Goal: Obtain resource: Download file/media

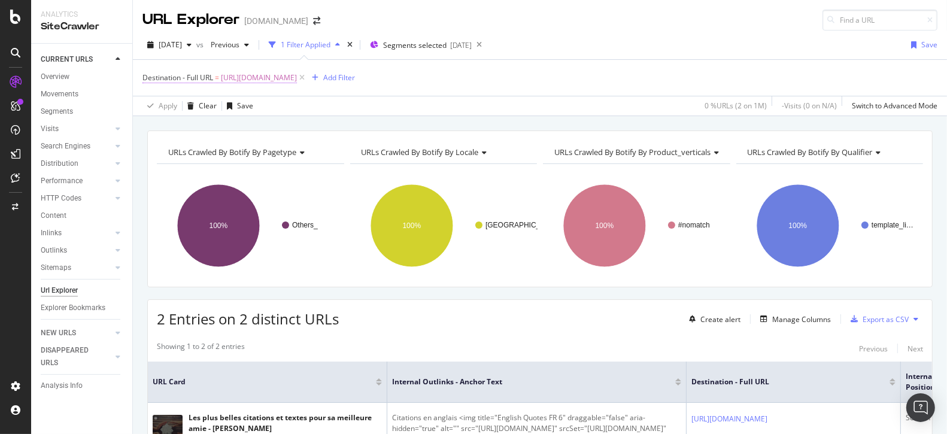
click at [297, 78] on span "[URL][DOMAIN_NAME]" at bounding box center [259, 77] width 76 height 17
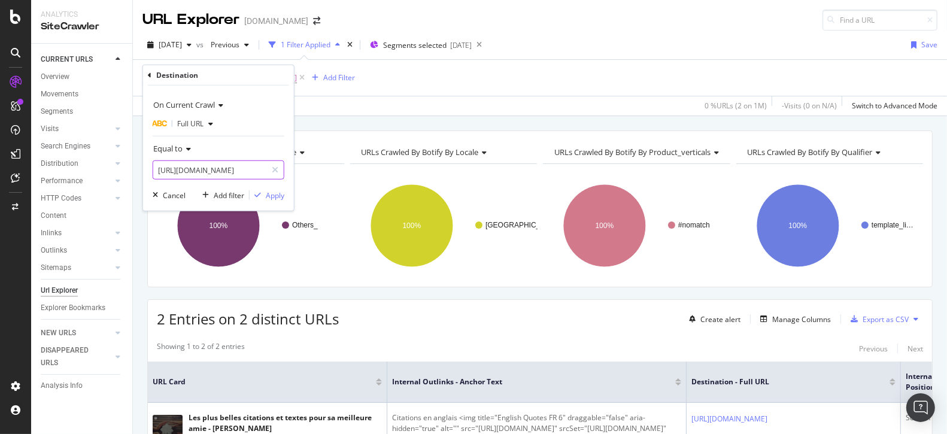
click at [227, 160] on input "[URL][DOMAIN_NAME]" at bounding box center [209, 169] width 113 height 19
paste input "message-de-condoleances"
type input "[URL][DOMAIN_NAME]"
click at [276, 194] on div "Apply" at bounding box center [275, 195] width 19 height 10
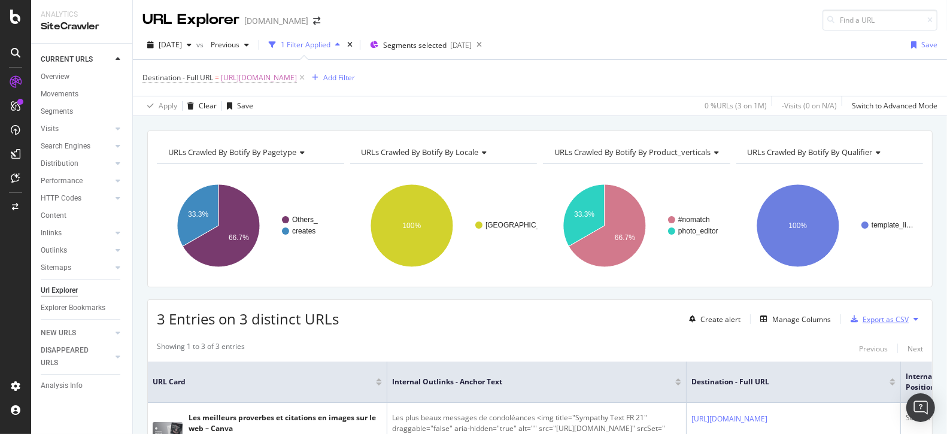
click at [875, 316] on div "Export as CSV" at bounding box center [885, 319] width 46 height 10
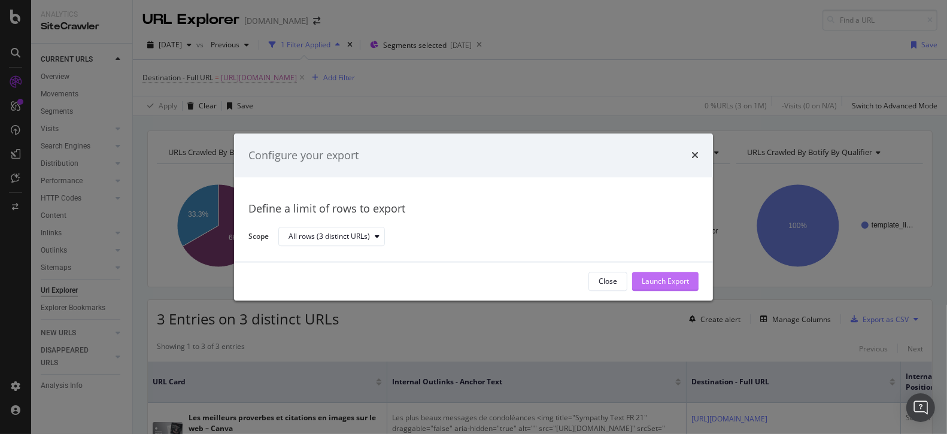
click at [684, 276] on div "Launch Export" at bounding box center [664, 281] width 47 height 10
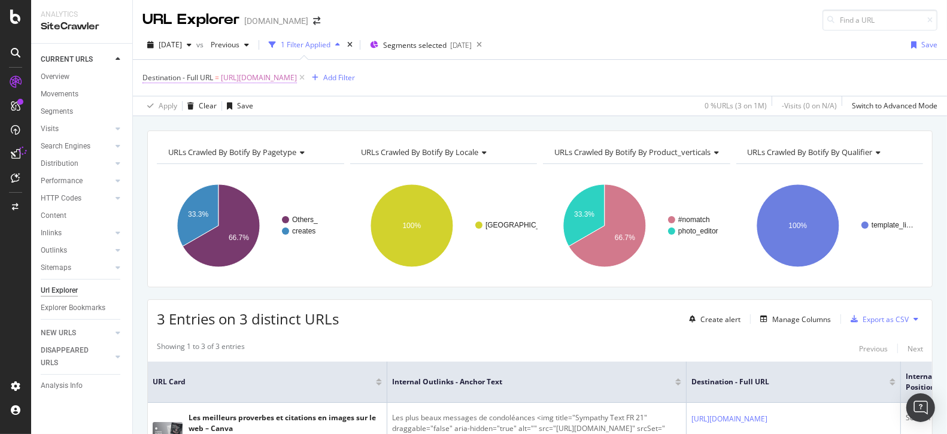
click at [297, 78] on span "[URL][DOMAIN_NAME]" at bounding box center [259, 77] width 76 height 17
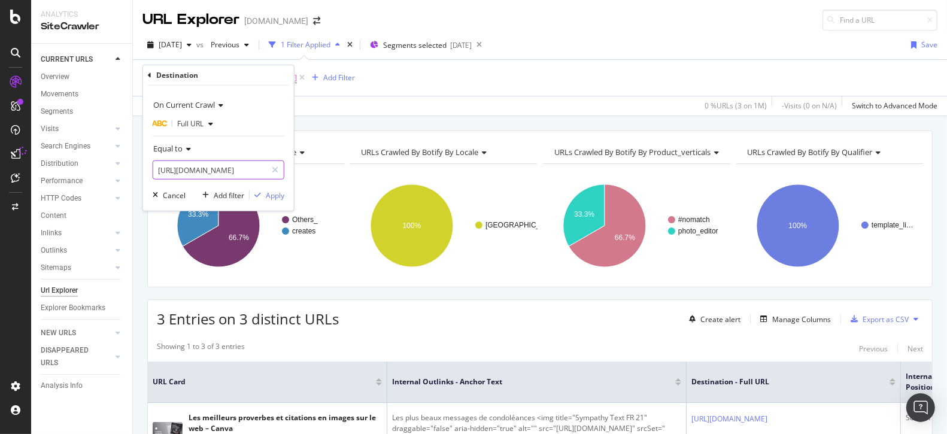
click at [233, 174] on input "[URL][DOMAIN_NAME]" at bounding box center [209, 169] width 113 height 19
paste input "vie"
type input "[URL][DOMAIN_NAME]"
click at [278, 187] on div "On Current Crawl Full URL Equal to [URL][DOMAIN_NAME] Cancel Add filter Apply" at bounding box center [218, 148] width 151 height 125
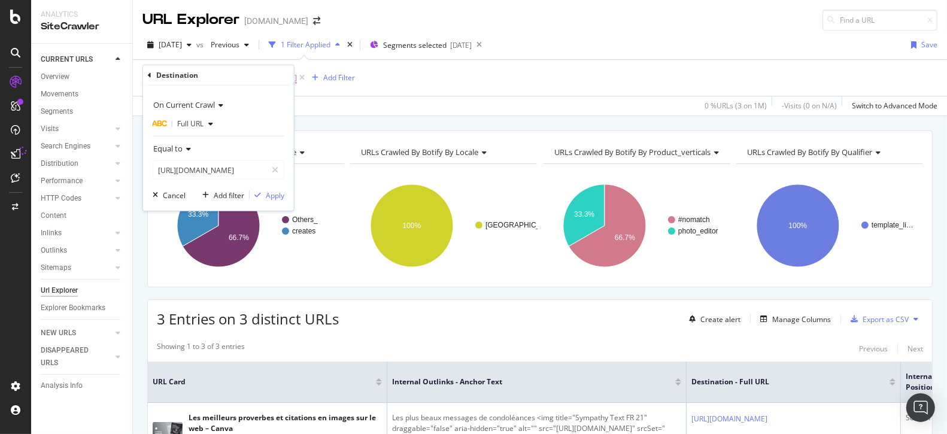
scroll to position [0, 0]
click at [278, 198] on div "Apply" at bounding box center [275, 195] width 19 height 10
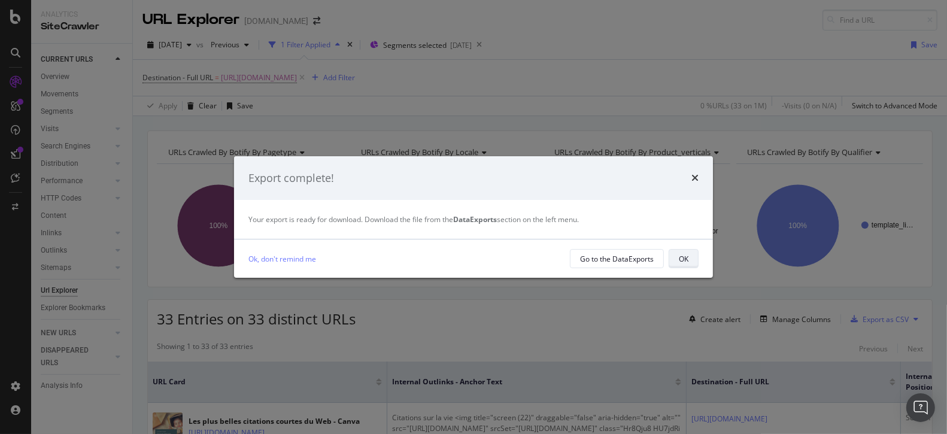
click at [677, 261] on button "OK" at bounding box center [683, 258] width 30 height 19
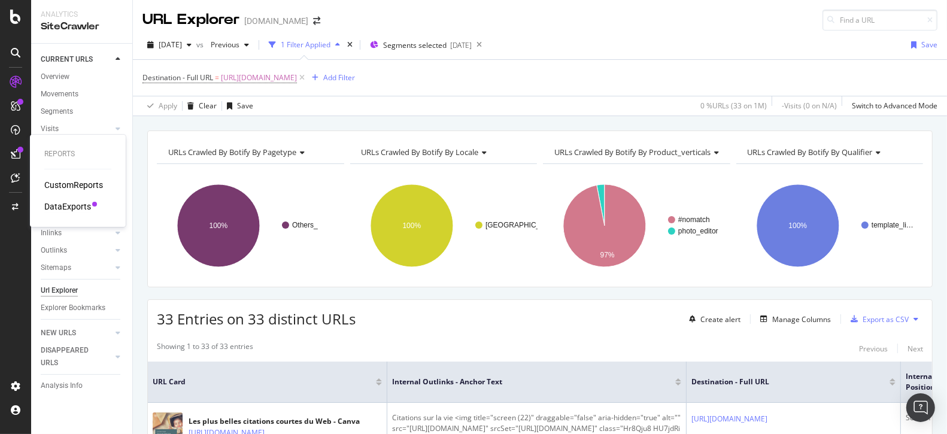
click at [61, 204] on div "DataExports" at bounding box center [67, 206] width 47 height 12
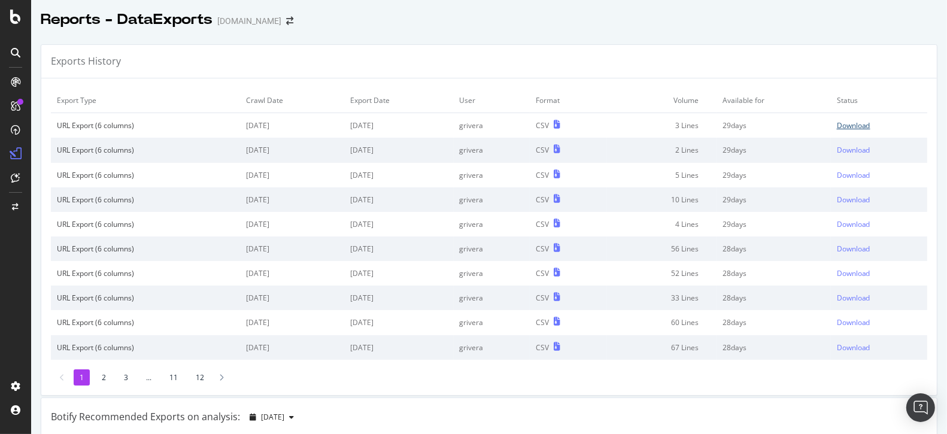
click at [866, 122] on div "Download" at bounding box center [853, 125] width 34 height 10
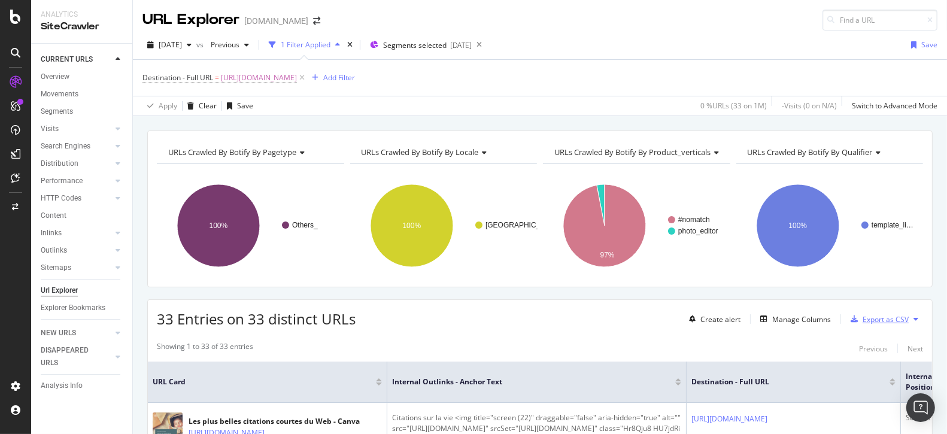
click at [888, 314] on div "Export as CSV" at bounding box center [885, 319] width 46 height 10
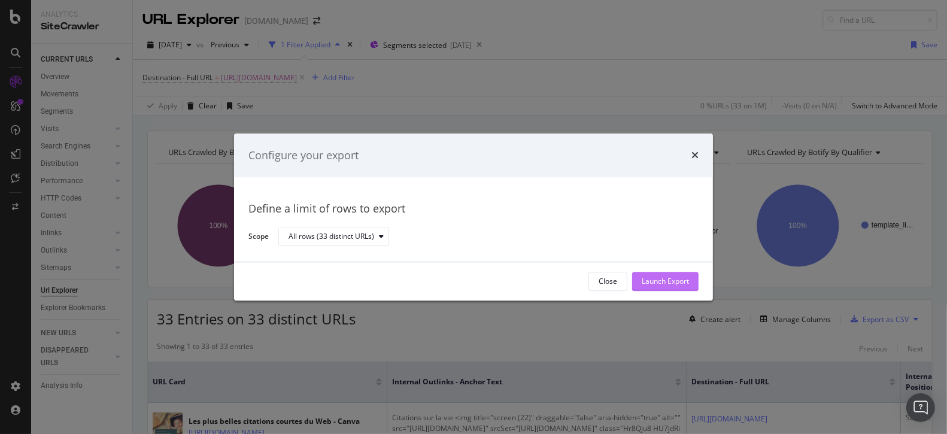
click at [676, 275] on div "Launch Export" at bounding box center [664, 281] width 47 height 18
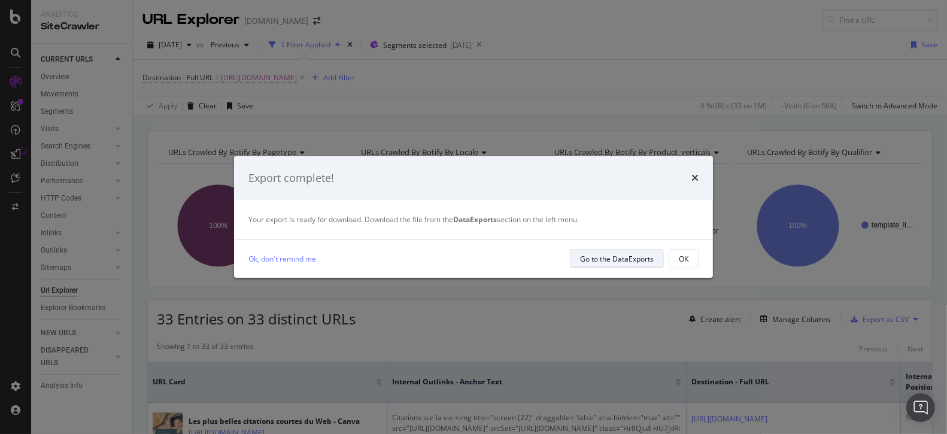
click at [629, 255] on div "Go to the DataExports" at bounding box center [617, 259] width 74 height 10
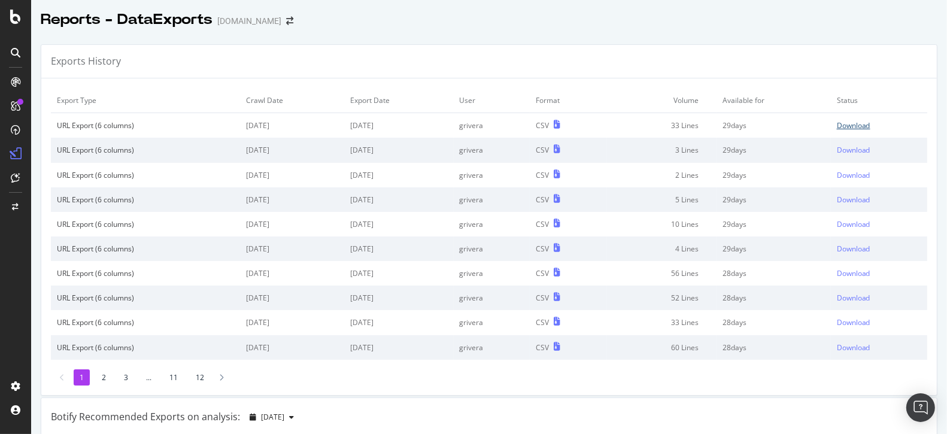
click at [853, 127] on div "Download" at bounding box center [853, 125] width 34 height 10
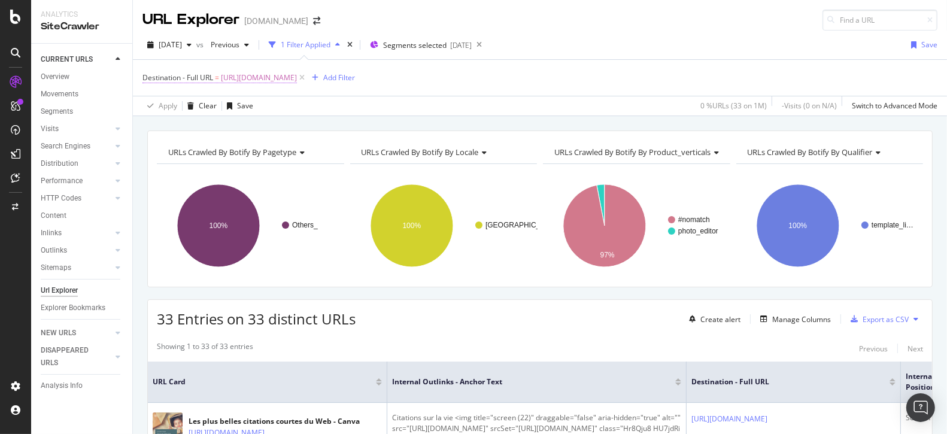
click at [297, 78] on span "[URL][DOMAIN_NAME]" at bounding box center [259, 77] width 76 height 17
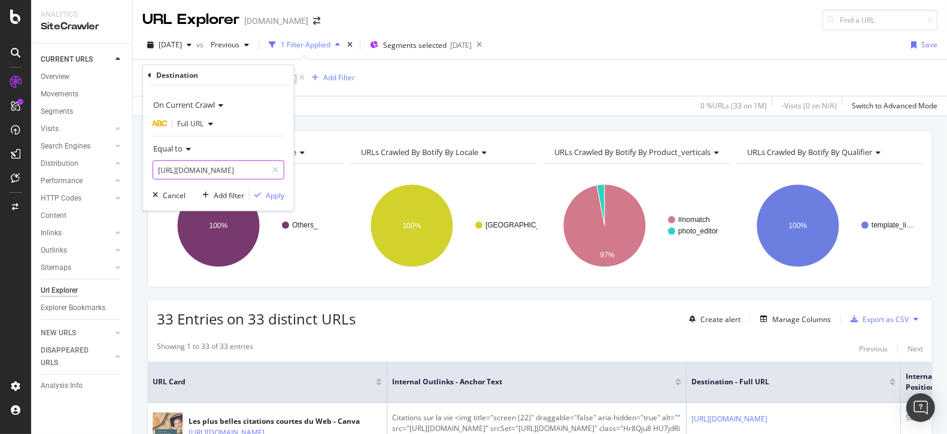
click at [241, 168] on input "[URL][DOMAIN_NAME]" at bounding box center [209, 169] width 113 height 19
paste input "texte-anniversair"
type input "[URL][DOMAIN_NAME]"
click at [277, 198] on div "Apply" at bounding box center [275, 195] width 19 height 10
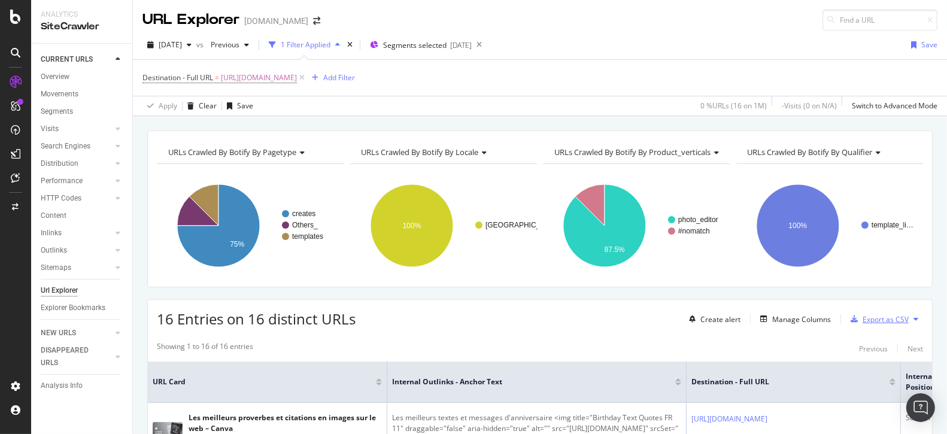
click at [884, 322] on div "Export as CSV" at bounding box center [885, 319] width 46 height 10
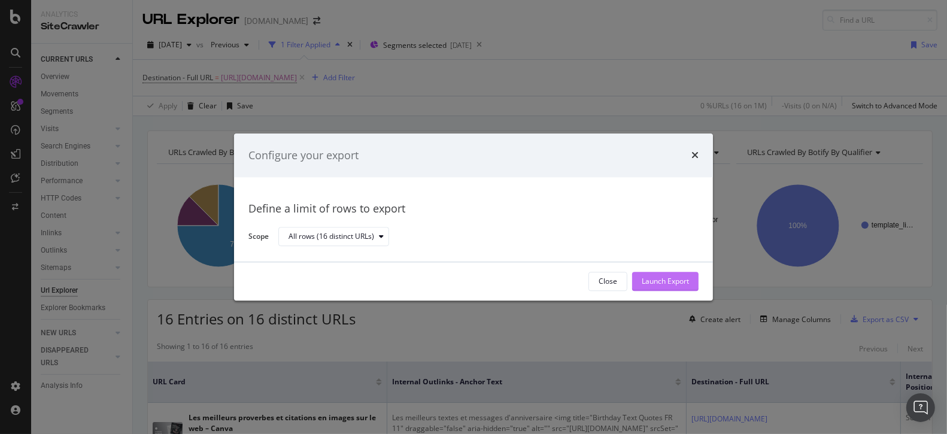
click at [664, 278] on div "Launch Export" at bounding box center [664, 281] width 47 height 10
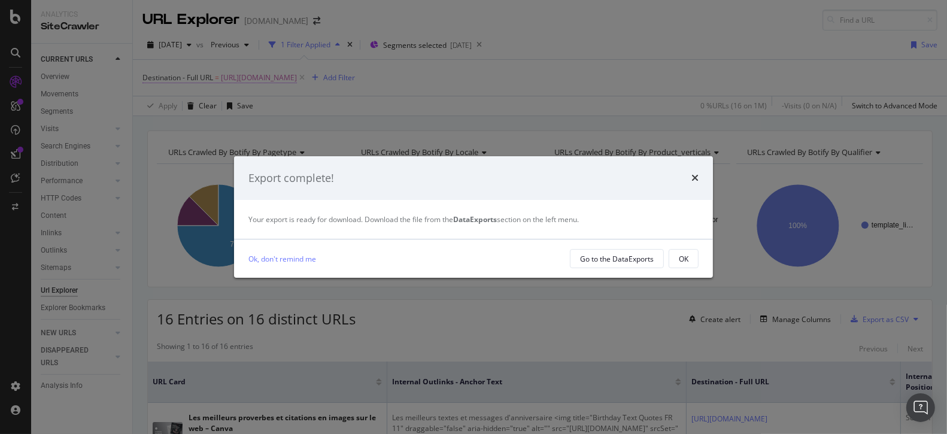
click at [278, 77] on div "Export complete! Your export is ready for download. Download the file from the …" at bounding box center [473, 217] width 947 height 434
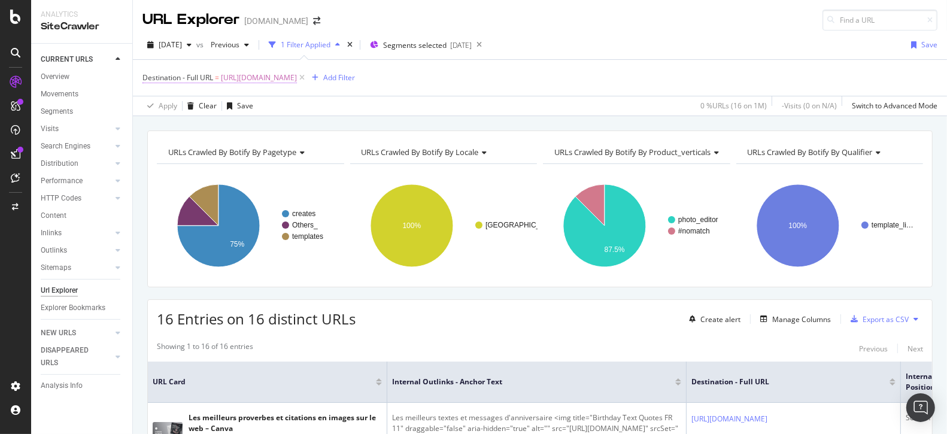
click at [278, 77] on span "[URL][DOMAIN_NAME]" at bounding box center [259, 77] width 76 height 17
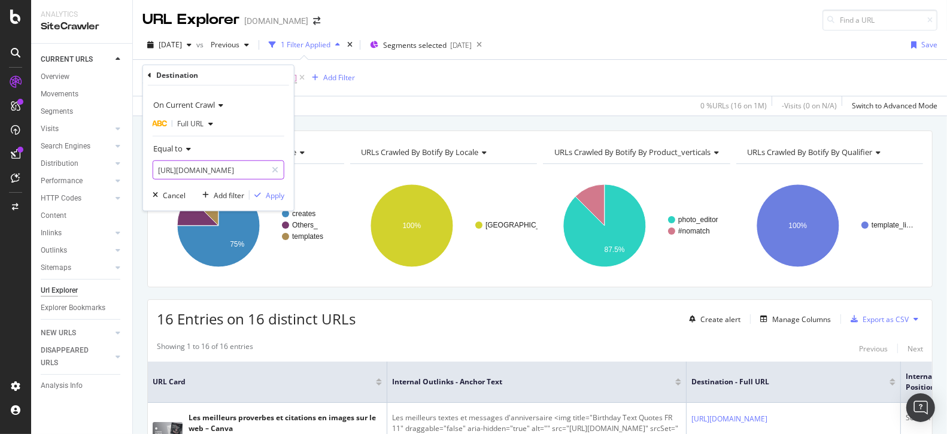
click at [218, 172] on input "[URL][DOMAIN_NAME]" at bounding box center [209, 169] width 113 height 19
paste input "voeux-bonne-anne"
type input "[URL][DOMAIN_NAME]"
click at [273, 192] on div "Apply" at bounding box center [275, 195] width 19 height 10
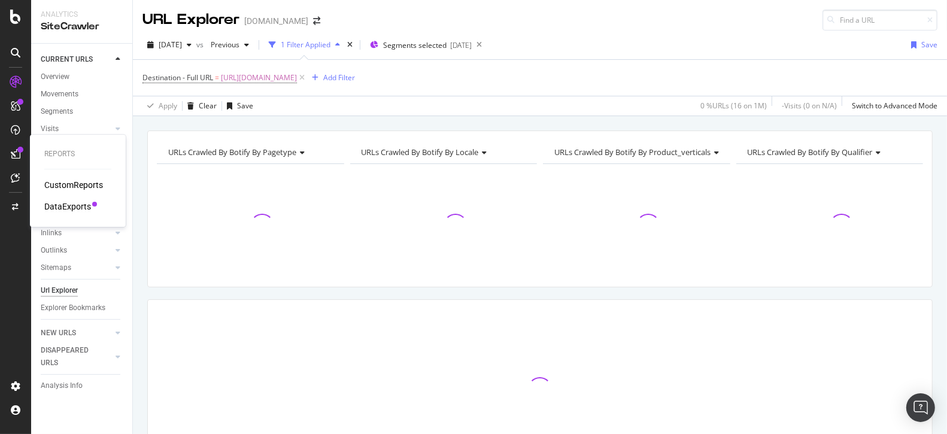
click at [62, 210] on div "DataExports" at bounding box center [67, 206] width 47 height 12
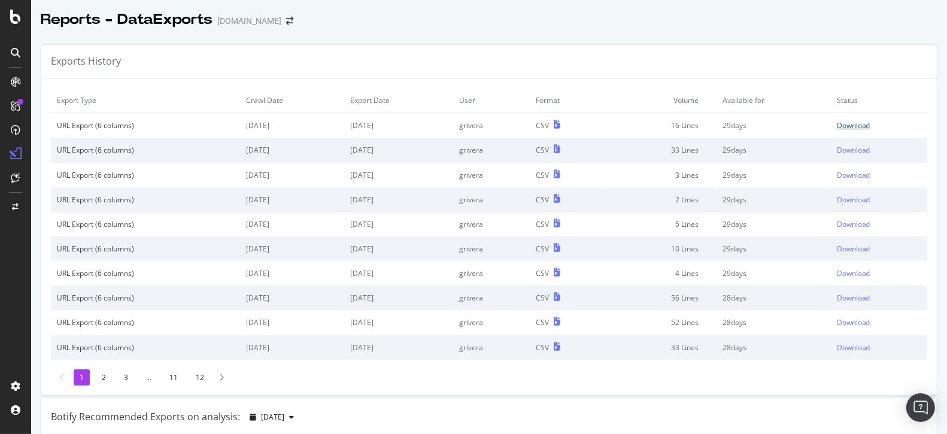
click at [866, 129] on div "Download" at bounding box center [853, 125] width 34 height 10
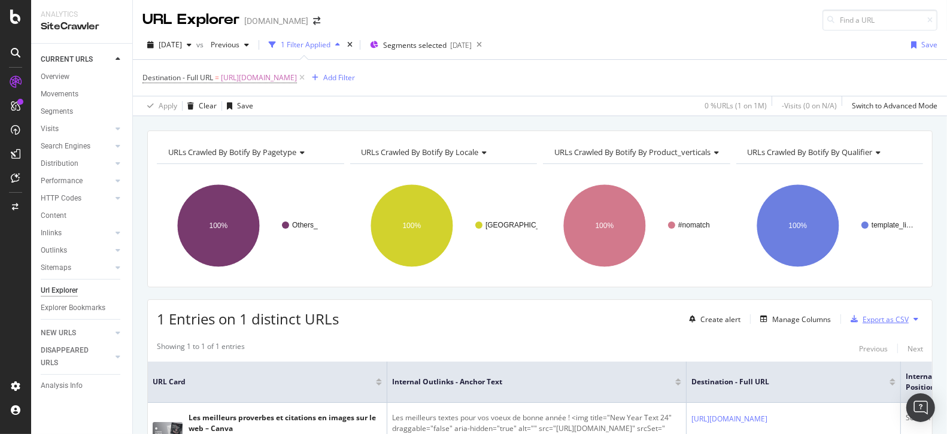
click at [874, 320] on div "Export as CSV" at bounding box center [885, 319] width 46 height 10
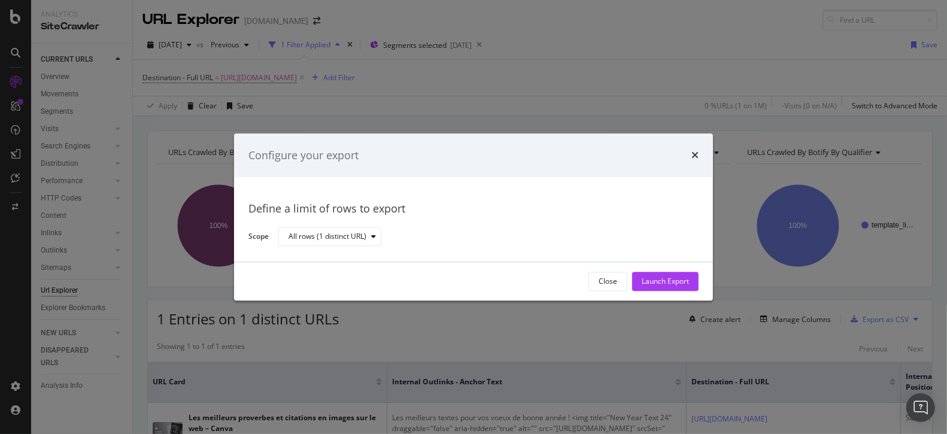
click at [661, 75] on div "Configure your export Define a limit of rows to export Scope All rows (1 distin…" at bounding box center [473, 217] width 947 height 434
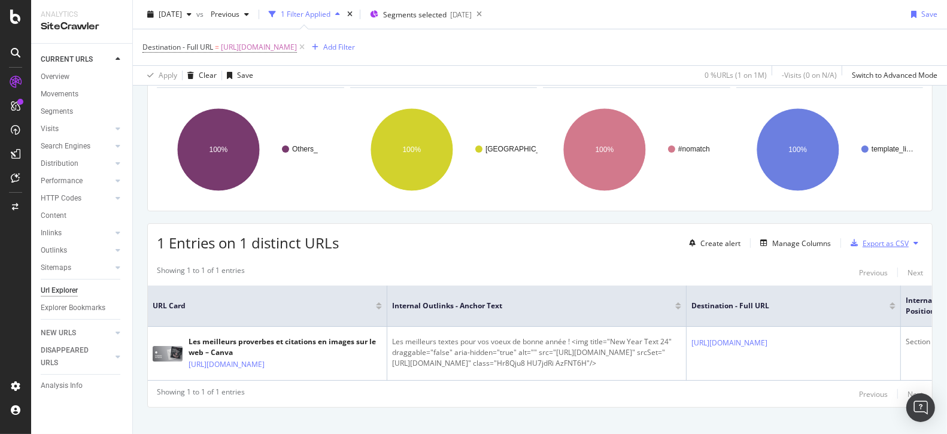
scroll to position [108, 0]
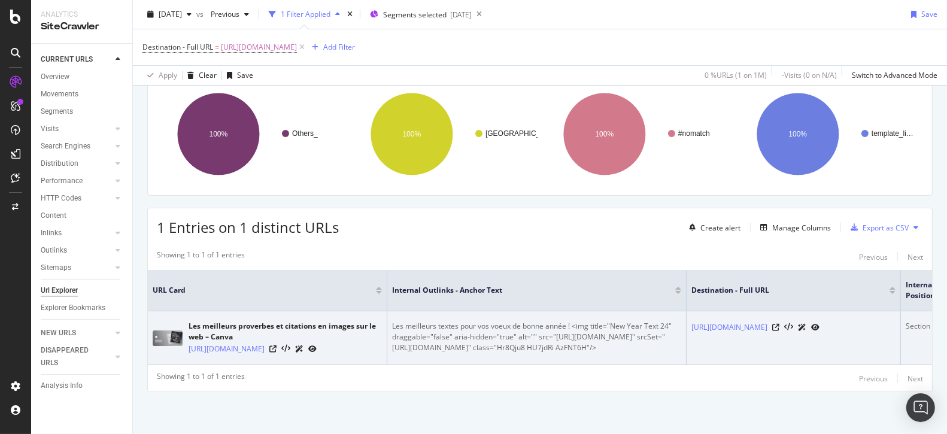
click at [291, 349] on td "Les meilleurs proverbes et citations en images sur le web – Canva [URL][DOMAIN_…" at bounding box center [267, 338] width 239 height 54
click at [276, 345] on icon at bounding box center [272, 348] width 7 height 7
drag, startPoint x: 440, startPoint y: 350, endPoint x: 392, endPoint y: 308, distance: 64.0
click at [392, 321] on div "Les meilleurs textes pour vos voeux de bonne année ! <img title="New Year Text …" at bounding box center [536, 337] width 289 height 32
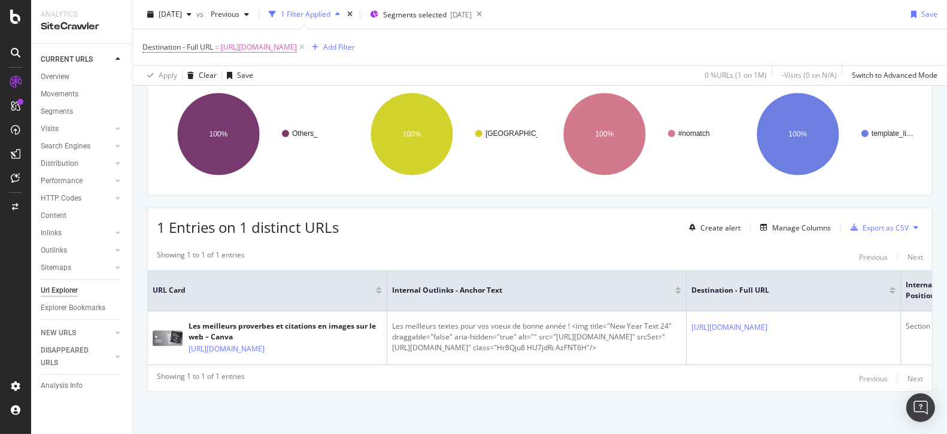
copy div "Les meilleurs textes pour vos voeux de bonne année ! <img title="New Year Text …"
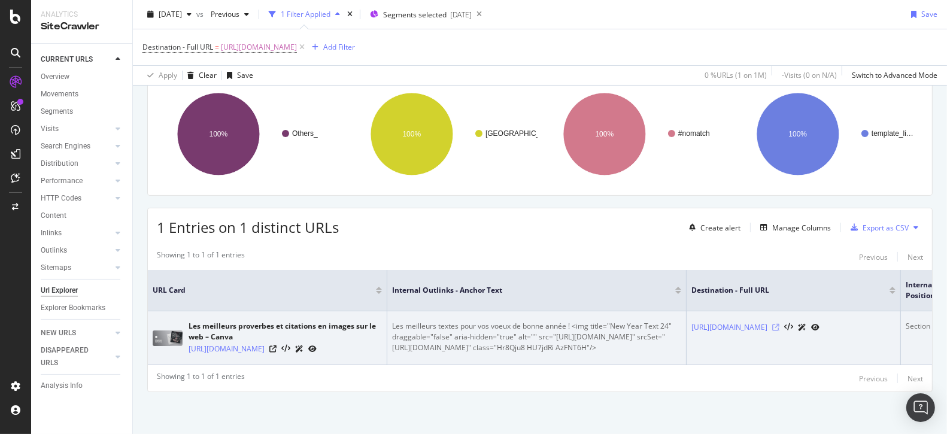
click at [779, 324] on icon at bounding box center [775, 327] width 7 height 7
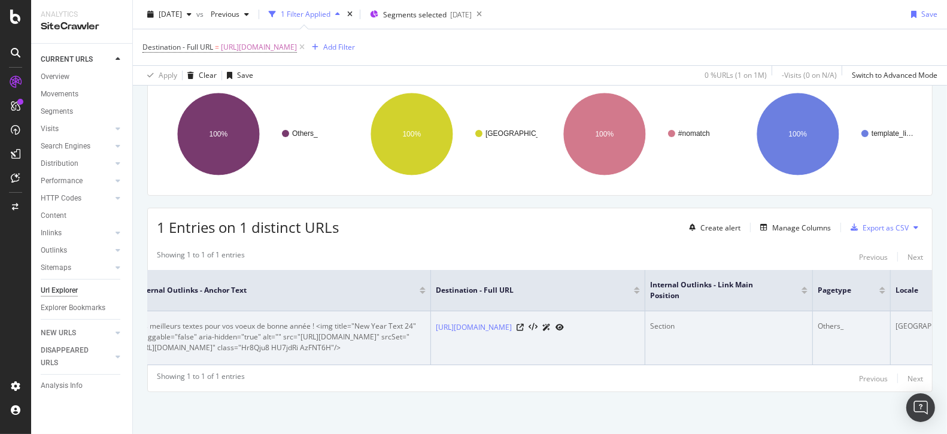
scroll to position [0, 270]
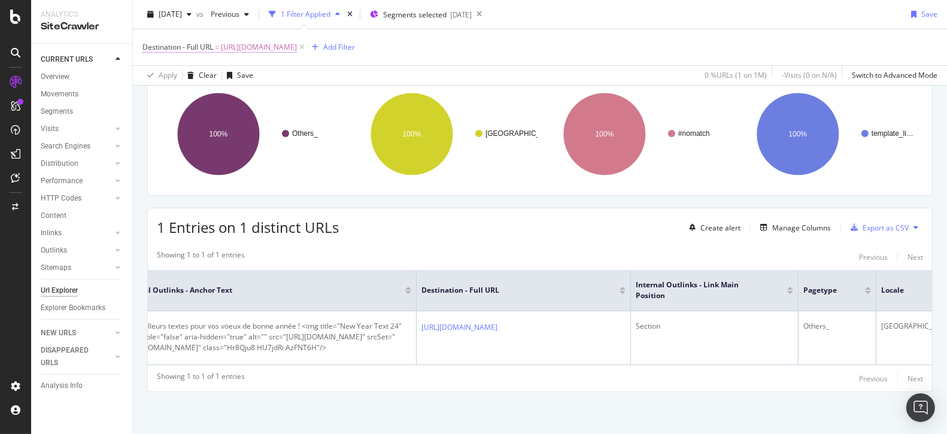
click at [297, 46] on span "[URL][DOMAIN_NAME]" at bounding box center [259, 47] width 76 height 17
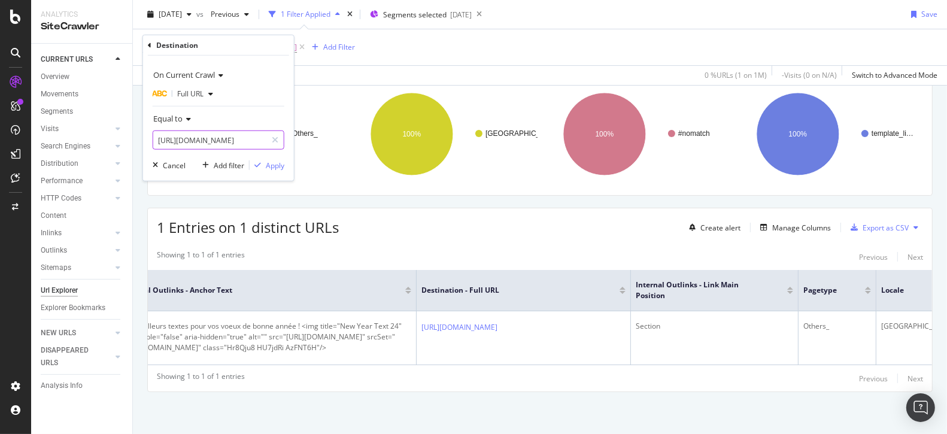
click at [206, 140] on input "[URL][DOMAIN_NAME]" at bounding box center [209, 139] width 113 height 19
paste input "anniversair"
type input "[URL][DOMAIN_NAME]"
click at [273, 164] on div "Apply" at bounding box center [275, 165] width 19 height 10
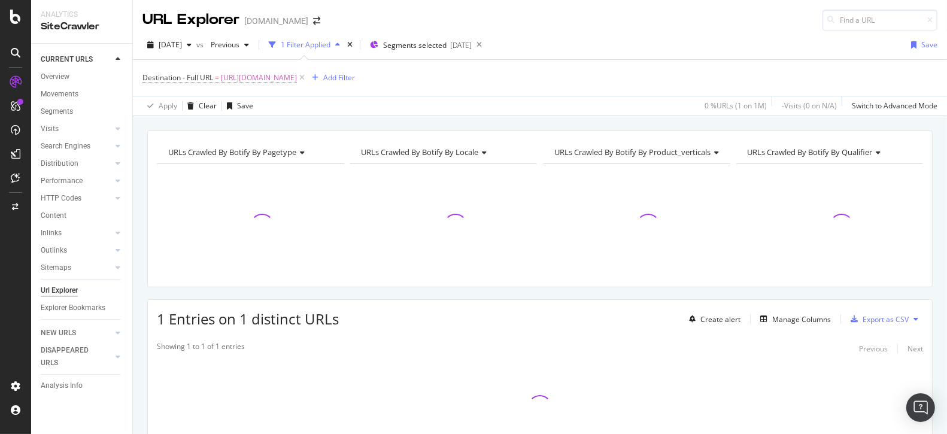
click at [273, 164] on div at bounding box center [250, 221] width 187 height 114
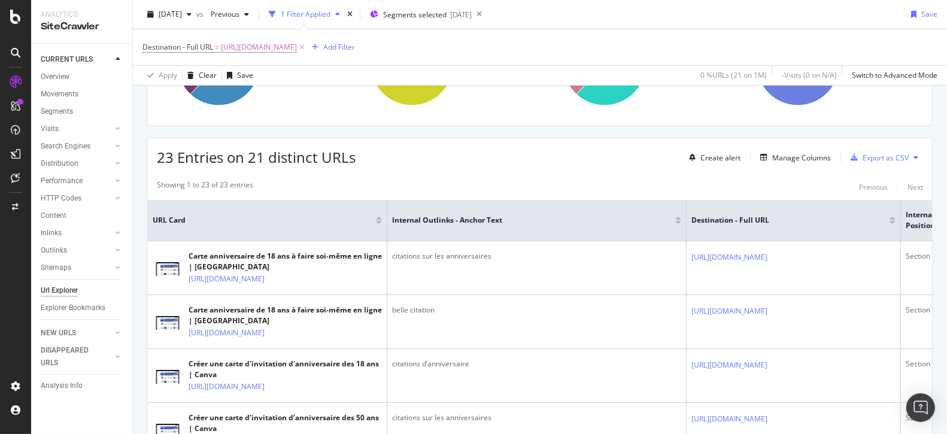
scroll to position [196, 0]
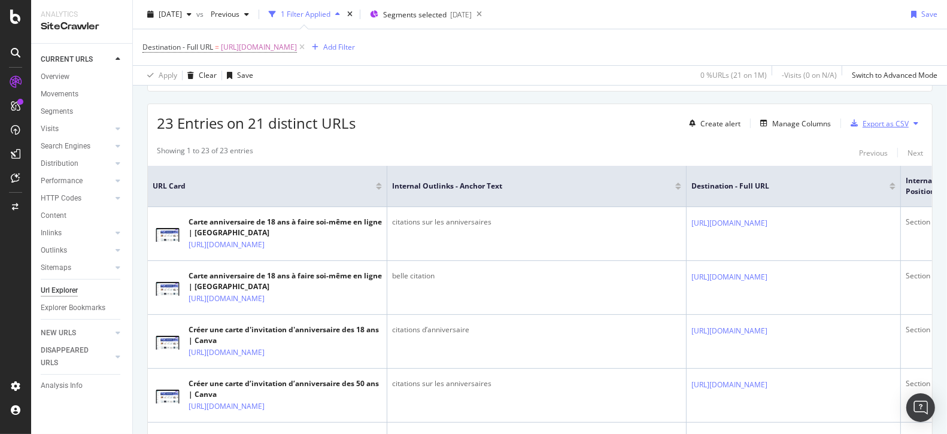
click at [888, 121] on div "Export as CSV" at bounding box center [885, 123] width 46 height 10
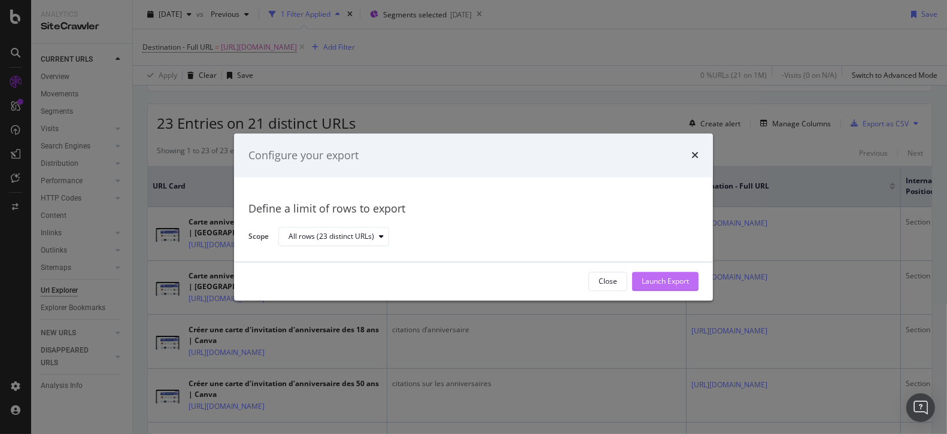
click at [680, 281] on div "Launch Export" at bounding box center [664, 281] width 47 height 10
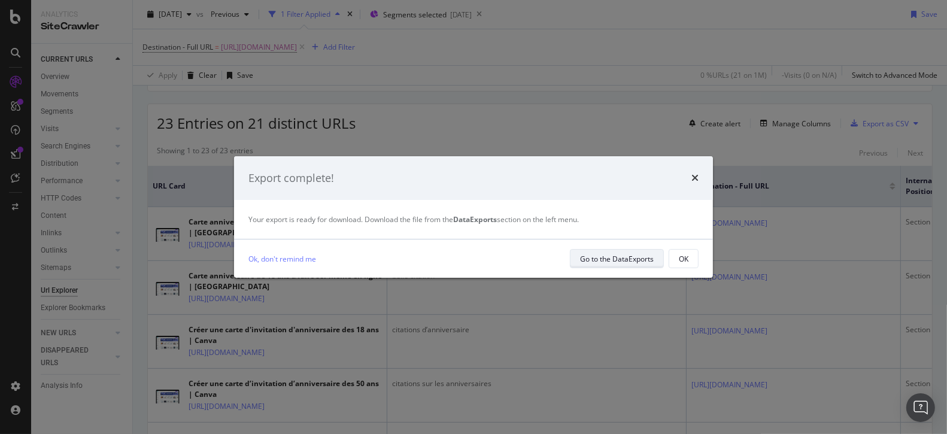
click at [635, 254] on div "Go to the DataExports" at bounding box center [617, 259] width 74 height 10
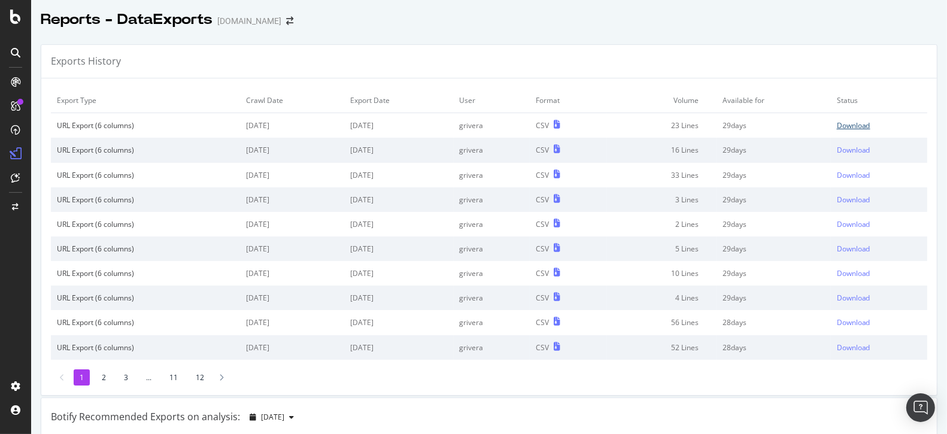
click at [853, 124] on div "Download" at bounding box center [853, 125] width 34 height 10
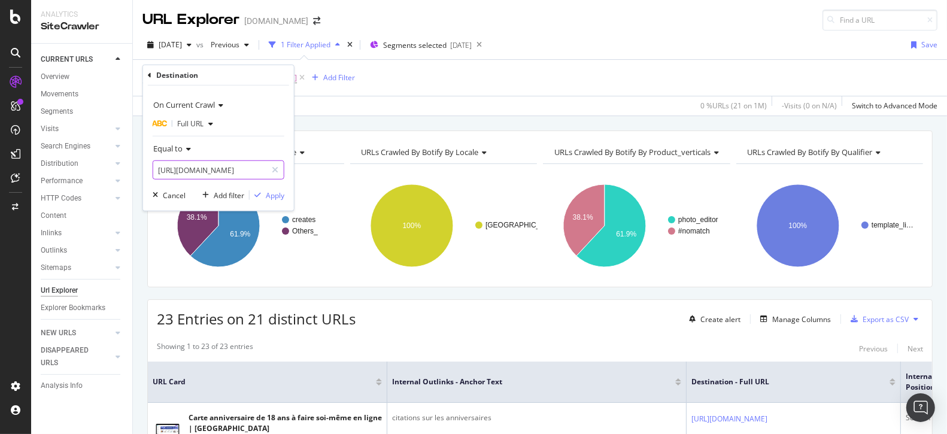
click at [234, 169] on input "[URL][DOMAIN_NAME]" at bounding box center [209, 169] width 113 height 19
paste input "drol"
type input "[URL][DOMAIN_NAME]"
click at [283, 198] on div "Apply" at bounding box center [275, 195] width 19 height 10
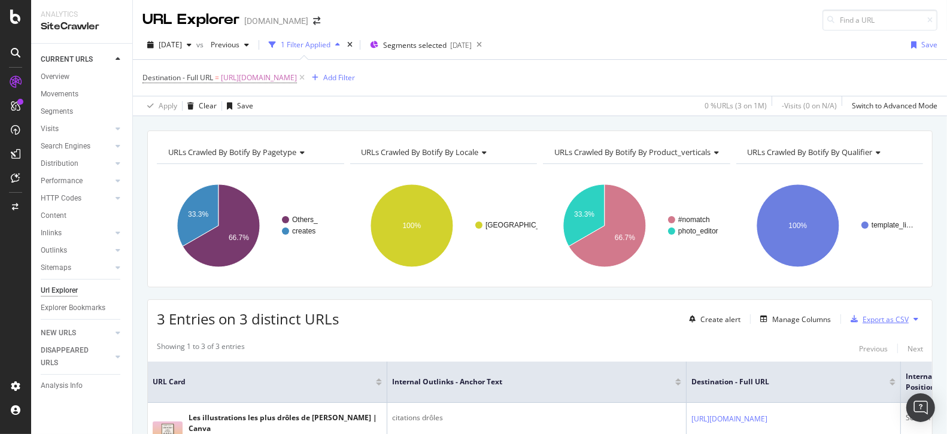
click at [889, 322] on div "Export as CSV" at bounding box center [885, 319] width 46 height 10
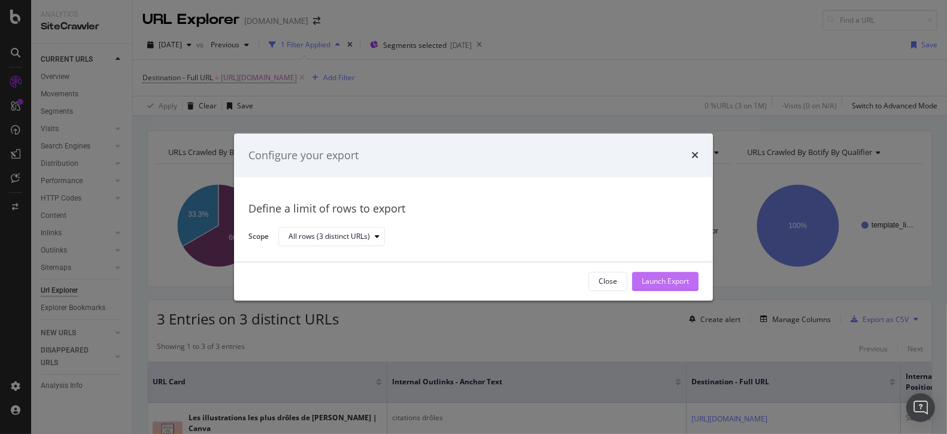
click at [684, 287] on div "Launch Export" at bounding box center [664, 281] width 47 height 18
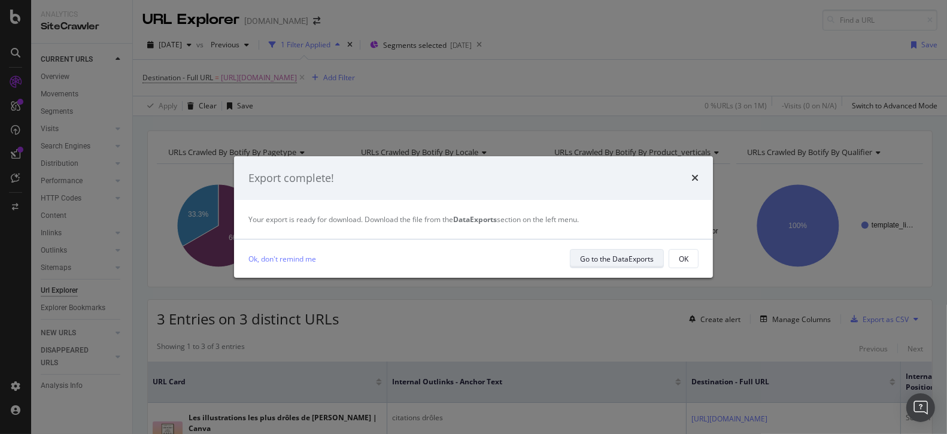
click at [647, 266] on div "Go to the DataExports" at bounding box center [617, 258] width 74 height 17
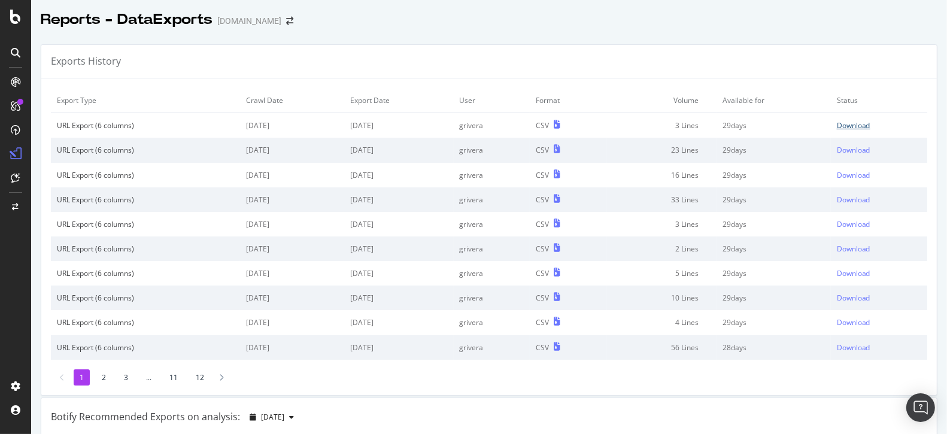
click at [853, 122] on div "Download" at bounding box center [853, 125] width 34 height 10
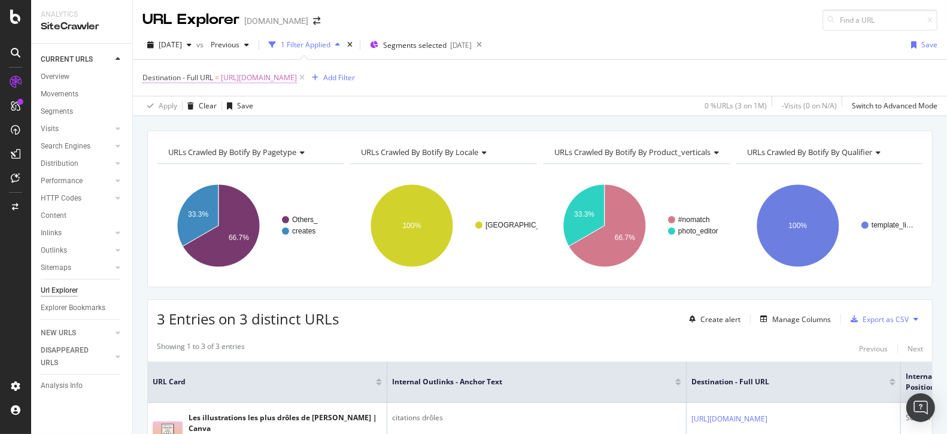
click at [297, 81] on span "[URL][DOMAIN_NAME]" at bounding box center [259, 77] width 76 height 17
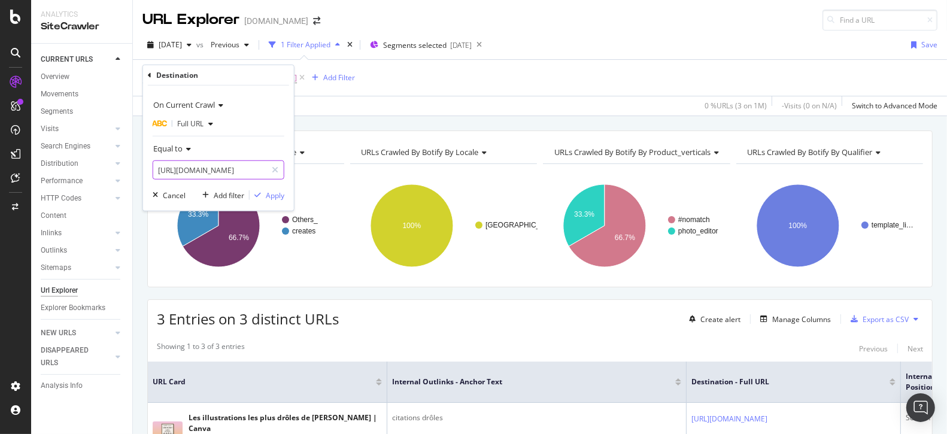
click at [220, 172] on input "[URL][DOMAIN_NAME]" at bounding box center [209, 169] width 113 height 19
paste input "bonheur"
type input "[URL][DOMAIN_NAME]"
click at [279, 190] on div "Apply" at bounding box center [275, 195] width 19 height 10
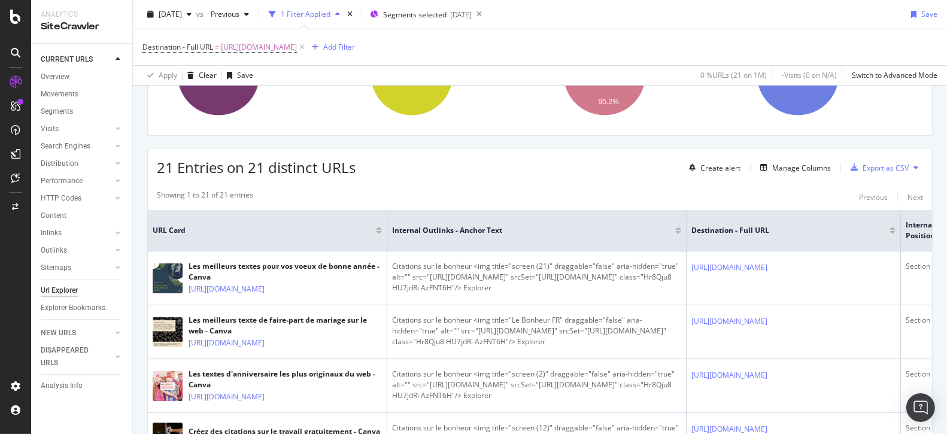
scroll to position [158, 0]
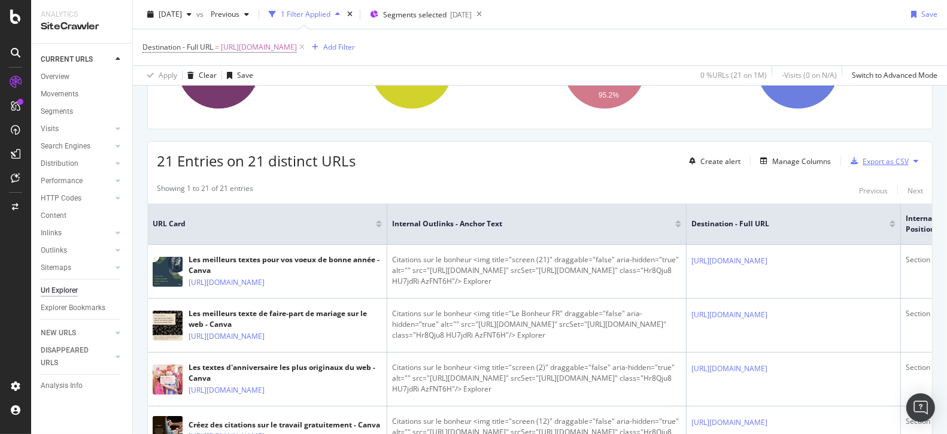
click at [882, 161] on div "Export as CSV" at bounding box center [885, 161] width 46 height 10
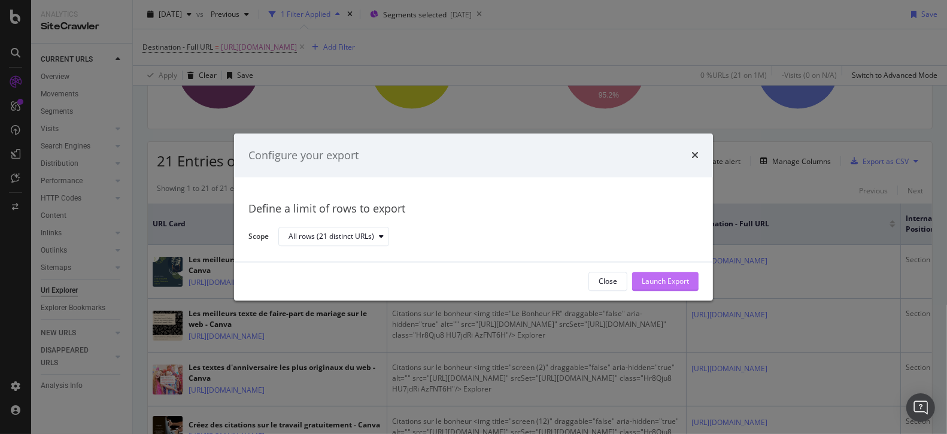
click at [646, 282] on div "Launch Export" at bounding box center [664, 281] width 47 height 10
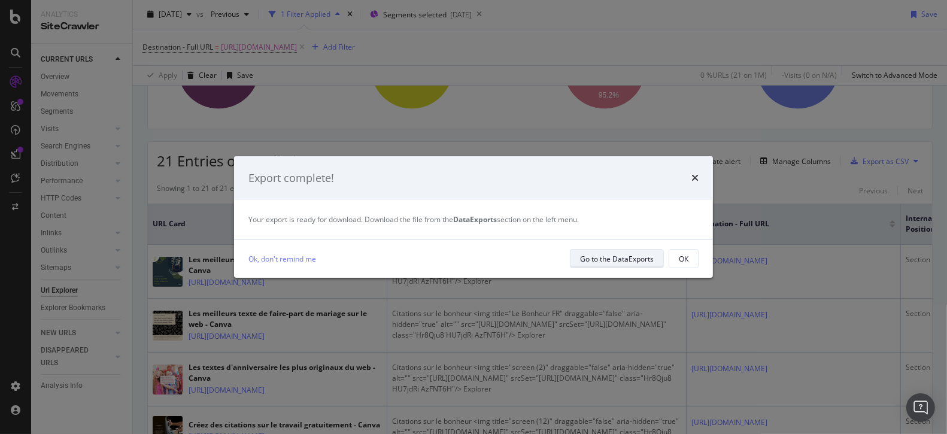
click at [627, 262] on div "Go to the DataExports" at bounding box center [617, 259] width 74 height 10
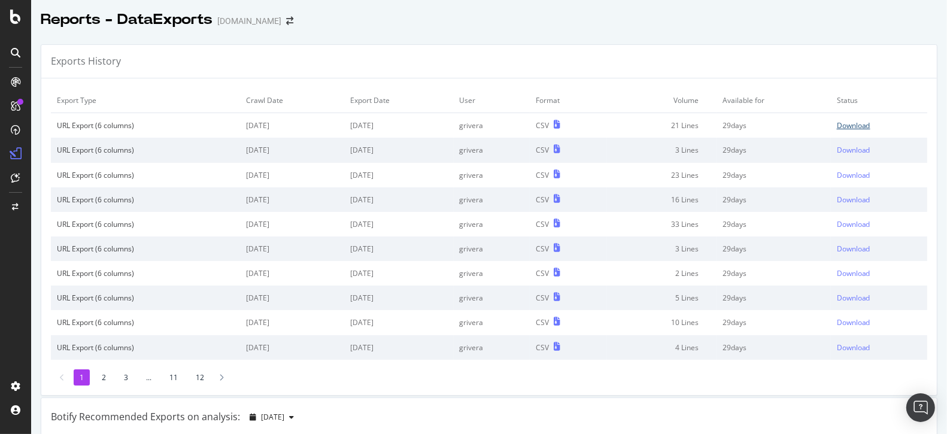
click at [851, 126] on div "Download" at bounding box center [853, 125] width 34 height 10
